Goal: Use online tool/utility: Utilize a website feature to perform a specific function

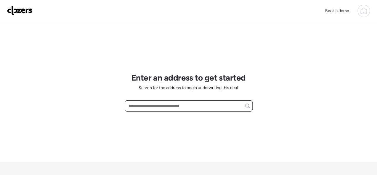
click at [157, 103] on input "text" at bounding box center [188, 106] width 122 height 8
paste input "**********"
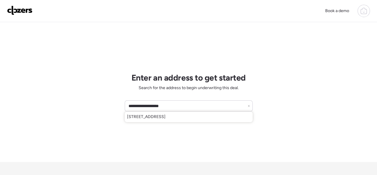
click at [165, 118] on span "[STREET_ADDRESS]" at bounding box center [146, 117] width 38 height 6
type input "**********"
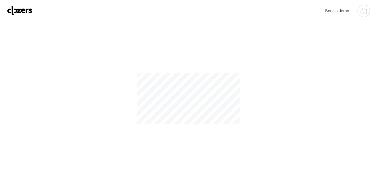
click at [98, 29] on div at bounding box center [188, 98] width 377 height 153
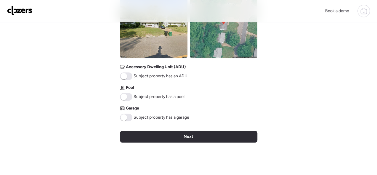
scroll to position [296, 0]
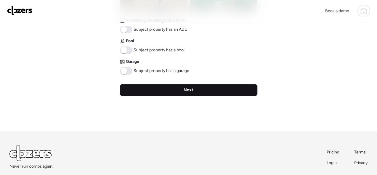
click at [198, 94] on div "Next" at bounding box center [188, 90] width 137 height 12
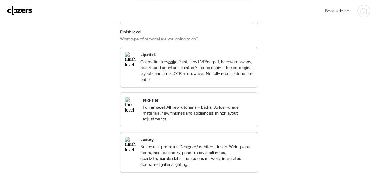
scroll to position [0, 0]
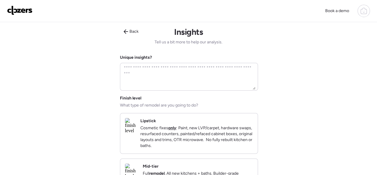
click at [176, 126] on strong "only" at bounding box center [172, 128] width 8 height 5
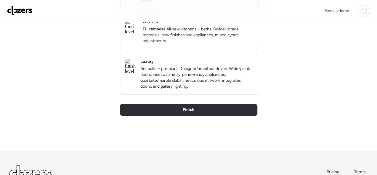
scroll to position [148, 0]
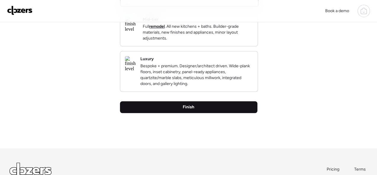
click at [219, 113] on div "Finish" at bounding box center [188, 107] width 137 height 12
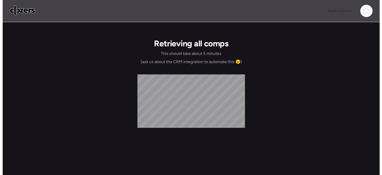
scroll to position [0, 0]
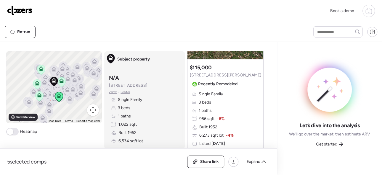
scroll to position [89, 0]
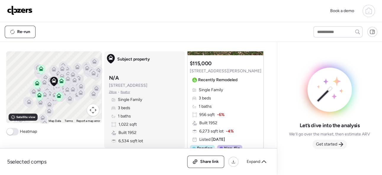
click at [332, 145] on span "Get started" at bounding box center [326, 145] width 21 height 6
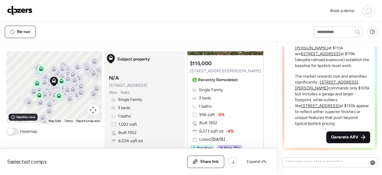
click at [337, 136] on span "Generate ARV" at bounding box center [344, 138] width 27 height 6
